Goal: Task Accomplishment & Management: Manage account settings

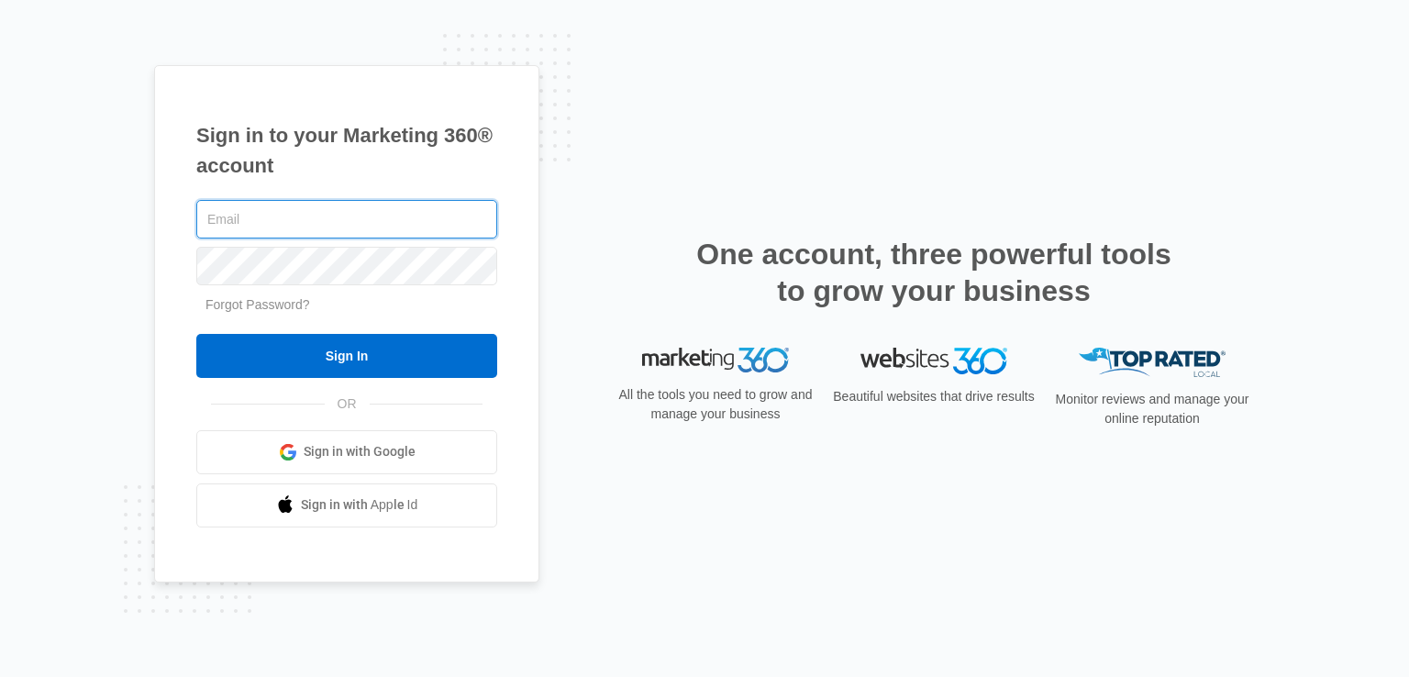
paste input "hyrisecommunity@gmail.com Hch2023!"
drag, startPoint x: 379, startPoint y: 221, endPoint x: 441, endPoint y: 236, distance: 64.1
click at [441, 236] on input "hyrisecommunity@gmail.com Hch2023!" at bounding box center [346, 219] width 301 height 39
type input "[EMAIL_ADDRESS][DOMAIN_NAME]"
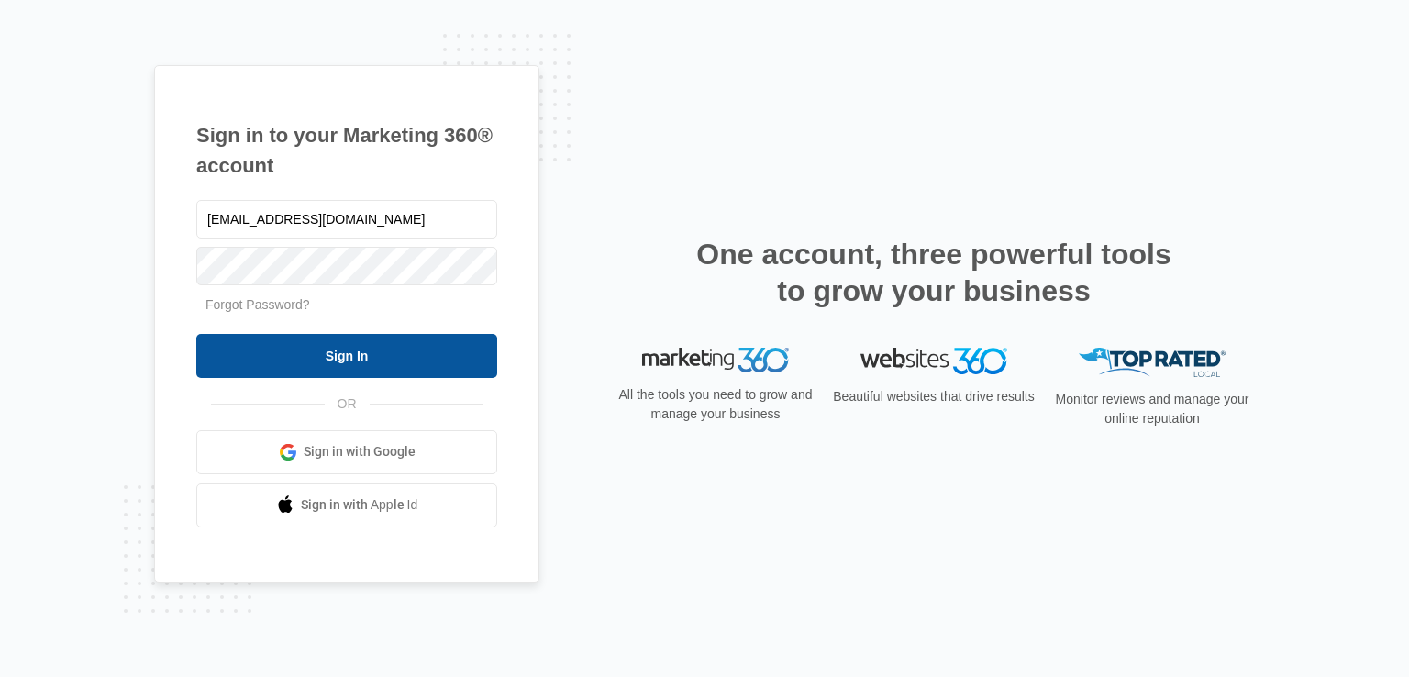
click at [358, 346] on input "Sign In" at bounding box center [346, 356] width 301 height 44
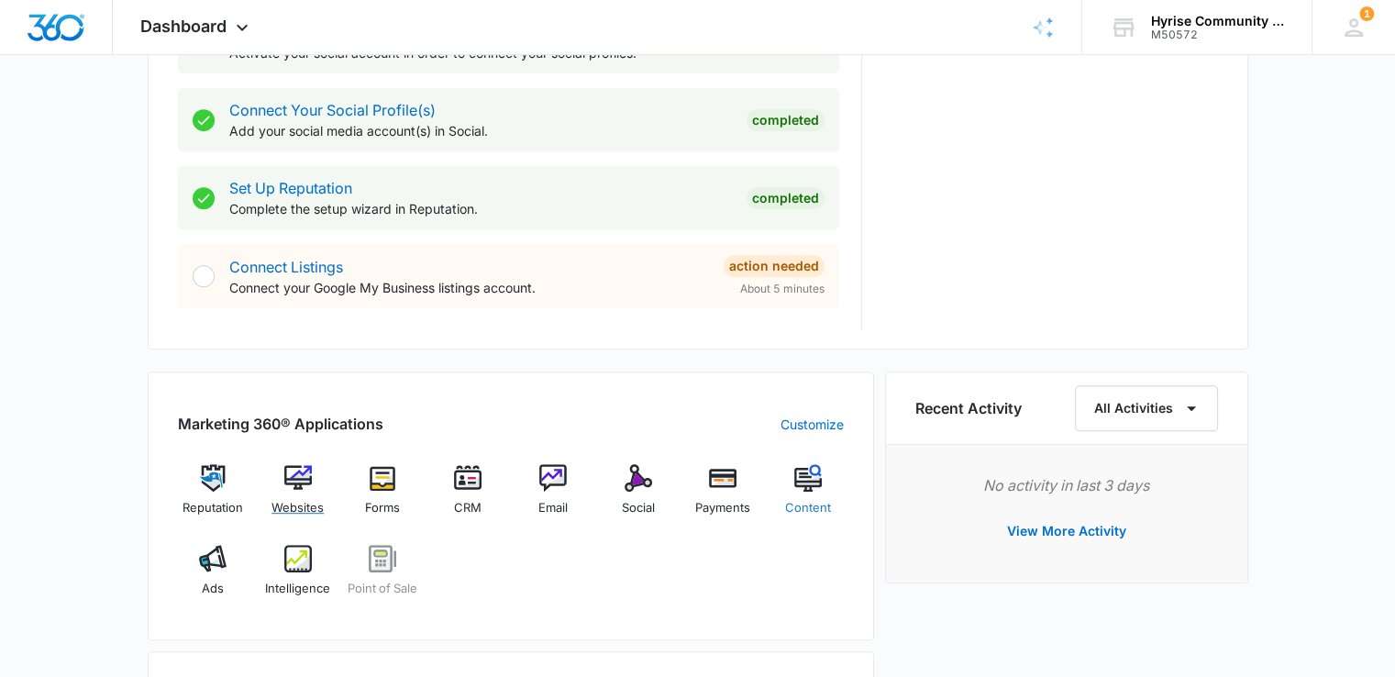
scroll to position [803, 0]
